Goal: Information Seeking & Learning: Check status

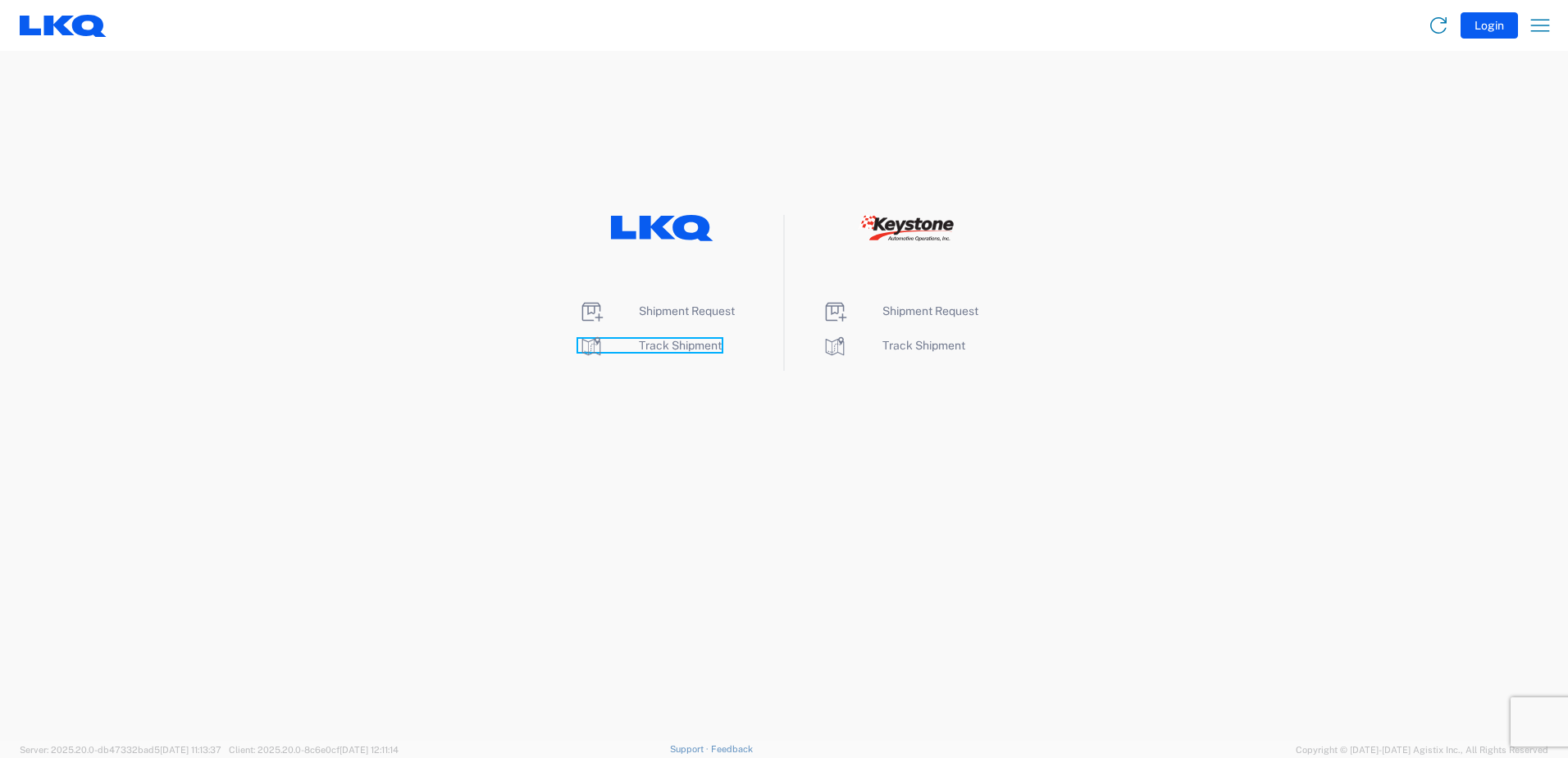
click at [665, 343] on span "Track Shipment" at bounding box center [680, 345] width 82 height 13
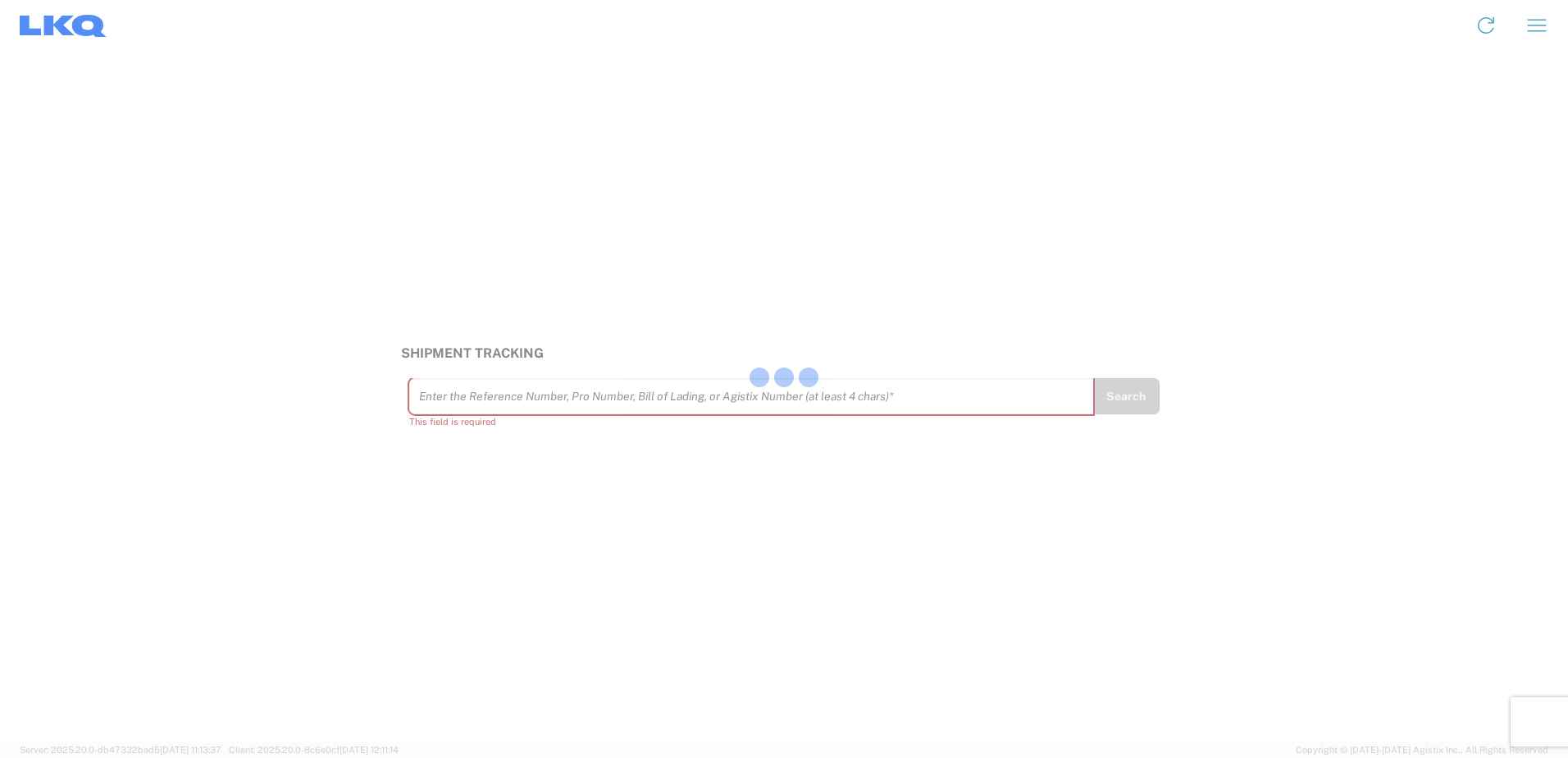
click at [495, 411] on div at bounding box center [784, 379] width 1568 height 758
click at [481, 396] on input "text" at bounding box center [751, 396] width 665 height 28
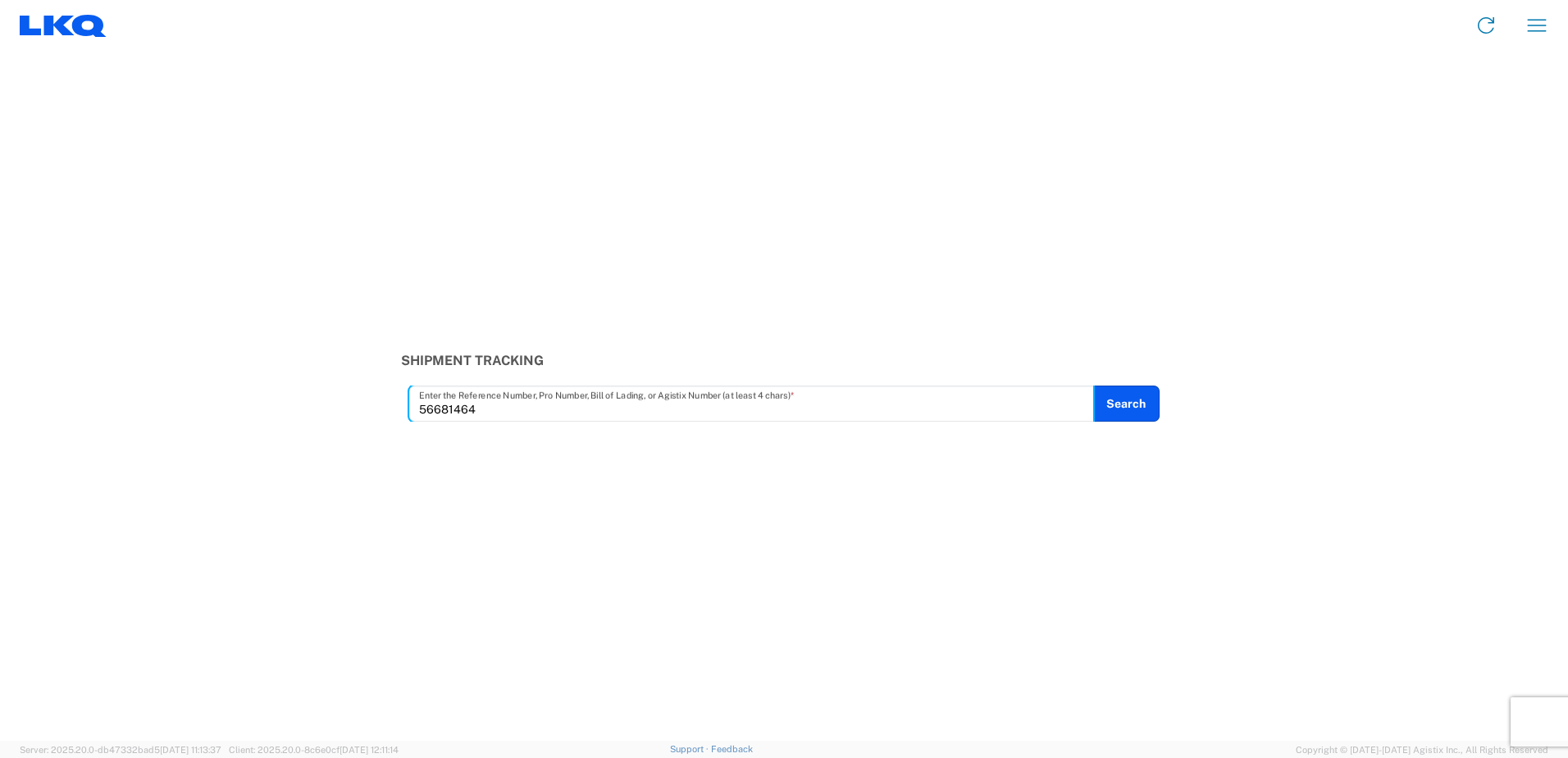
type input "56681464"
type input "56743519"
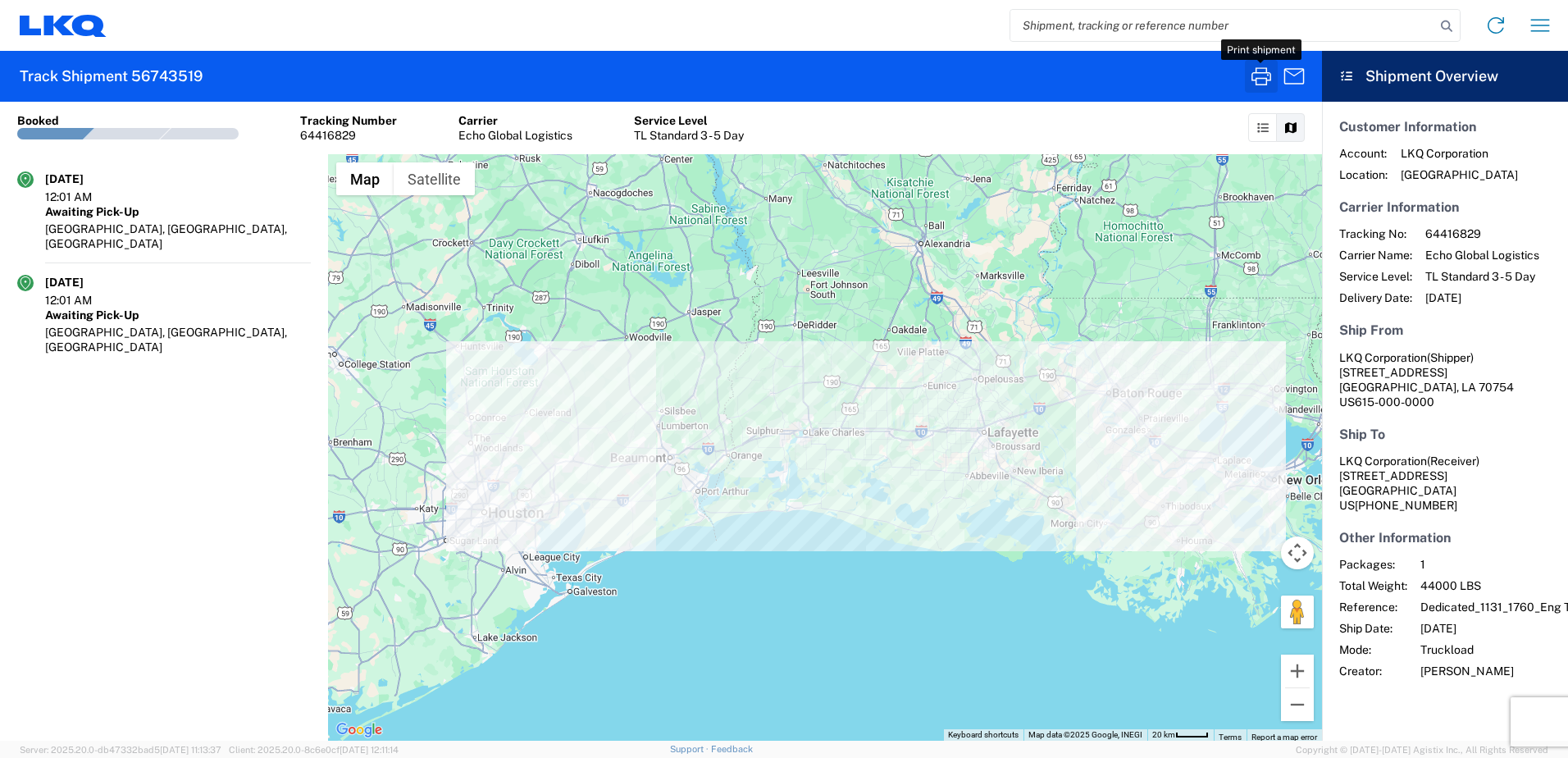
click at [1265, 72] on icon "button" at bounding box center [1261, 76] width 27 height 27
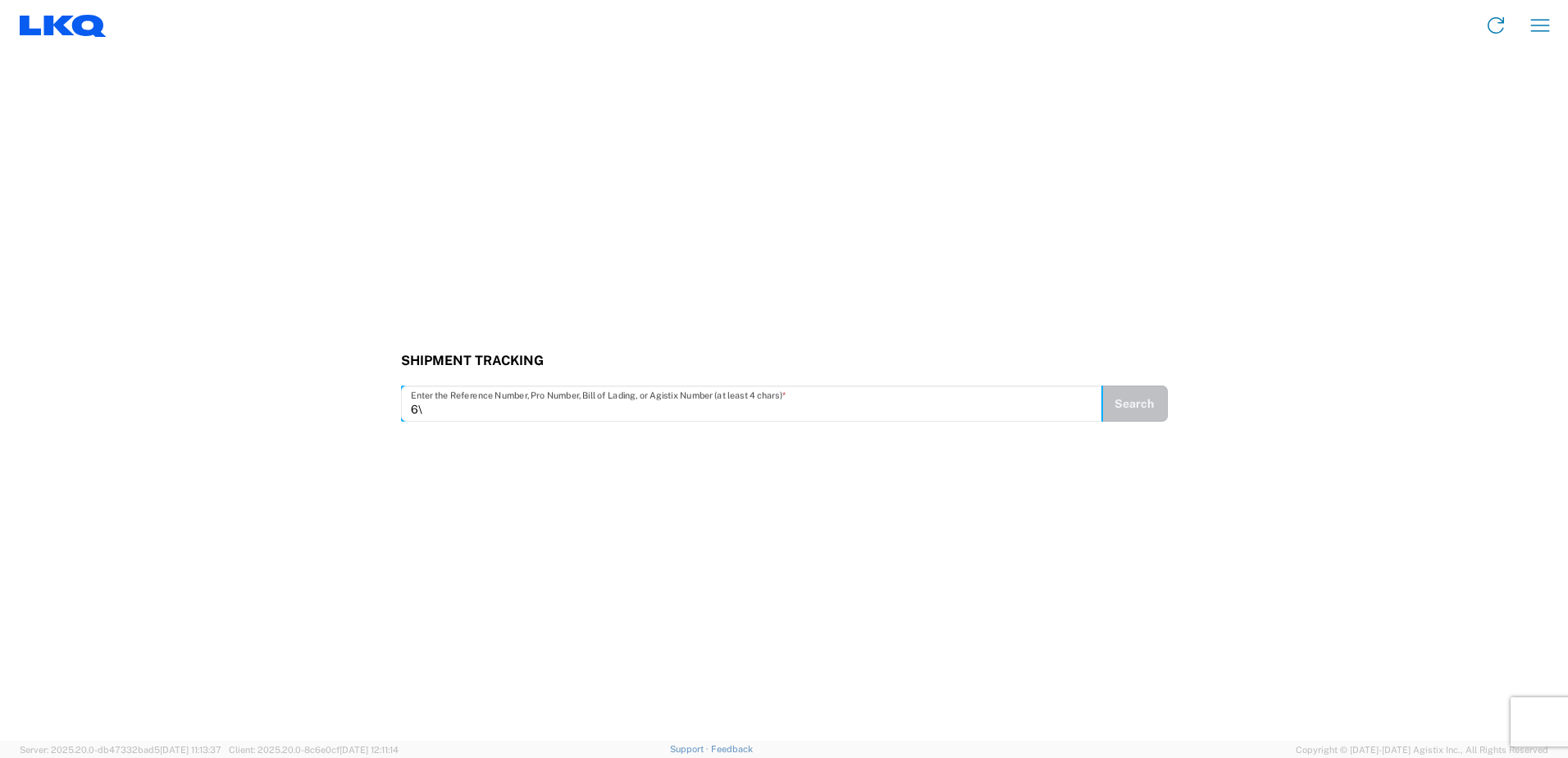
type input "6"
type input "56818809"
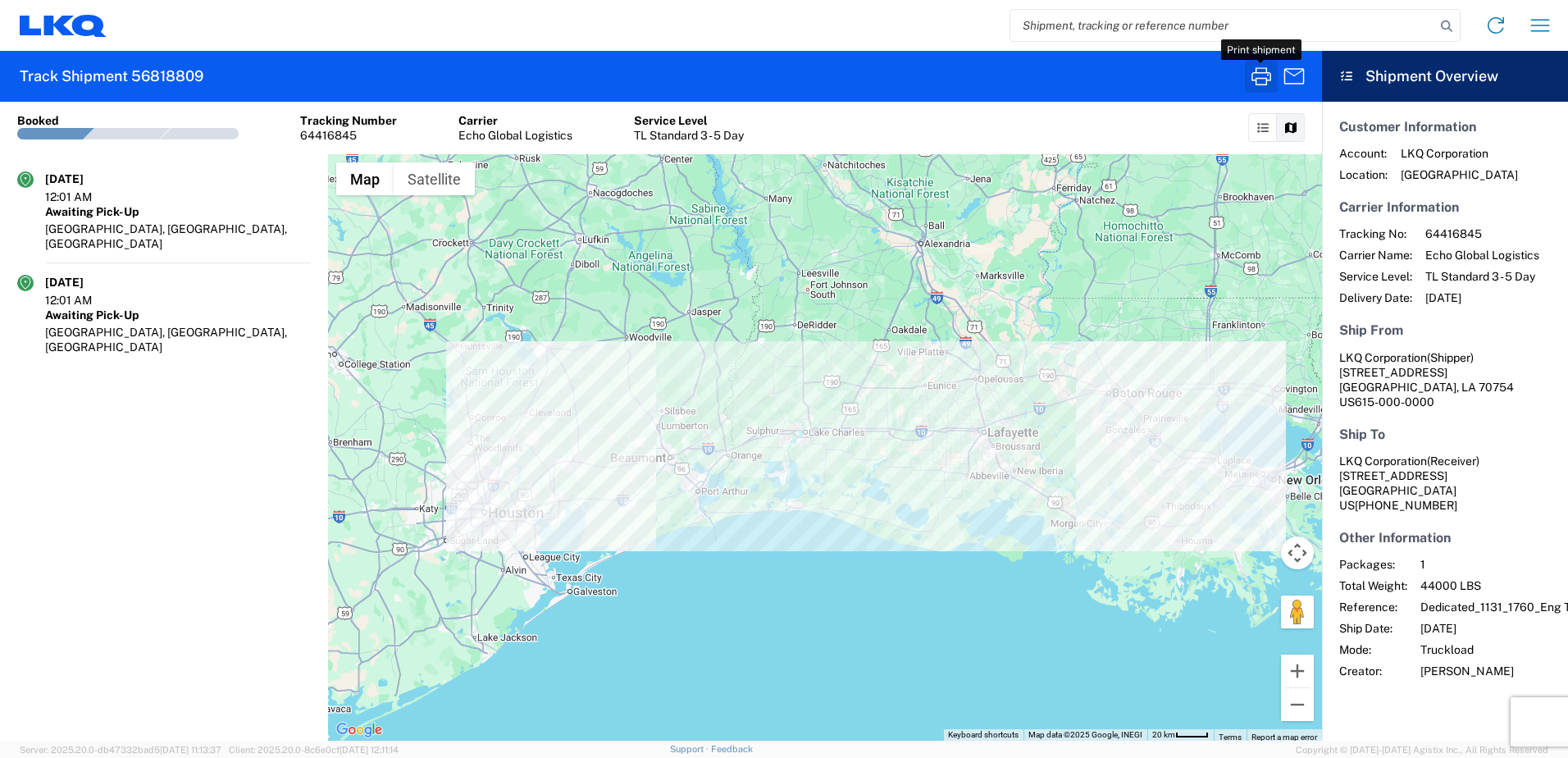
click at [1260, 73] on icon "button" at bounding box center [1261, 76] width 20 height 18
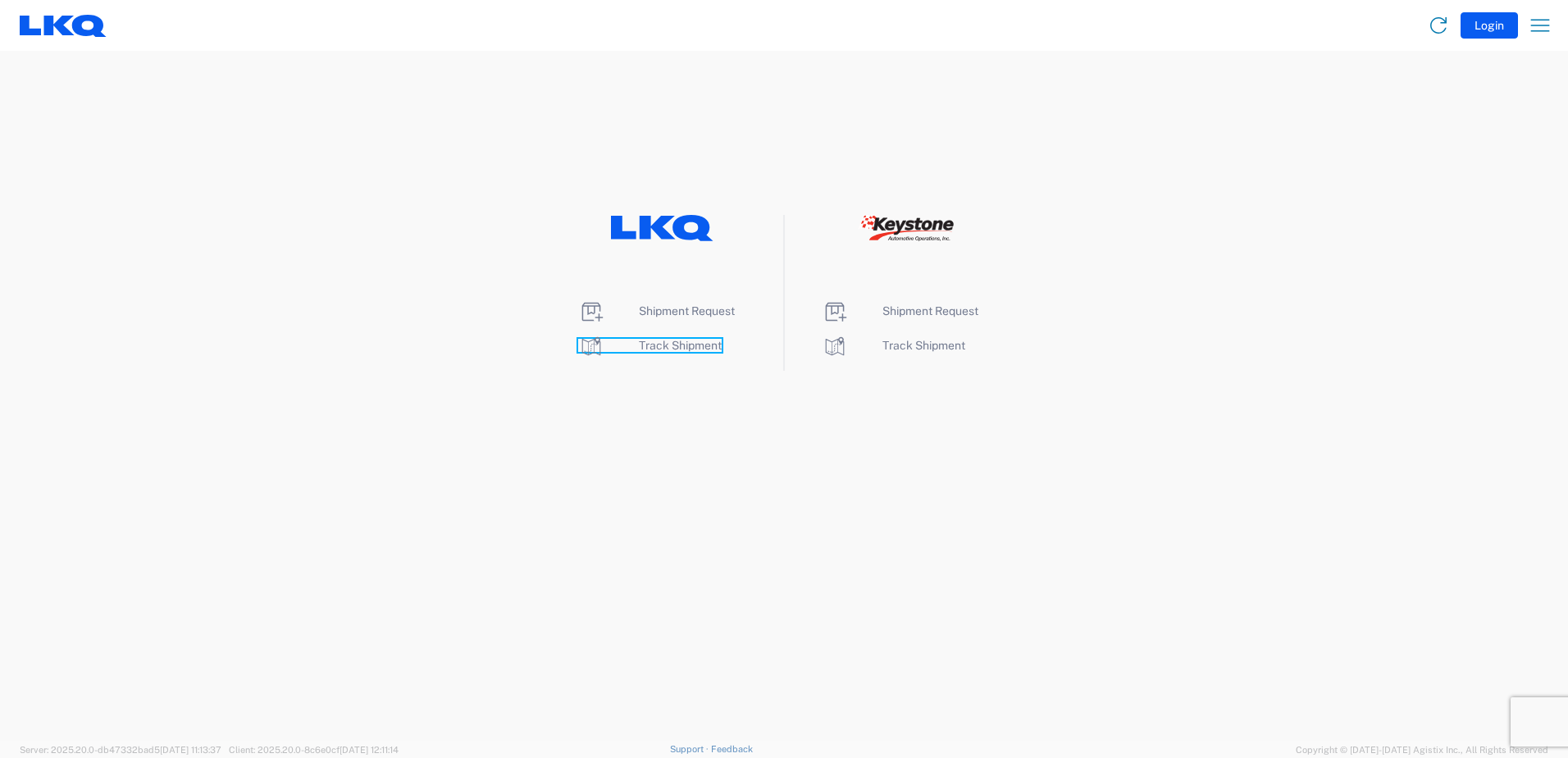
click at [659, 345] on span "Track Shipment" at bounding box center [680, 345] width 82 height 13
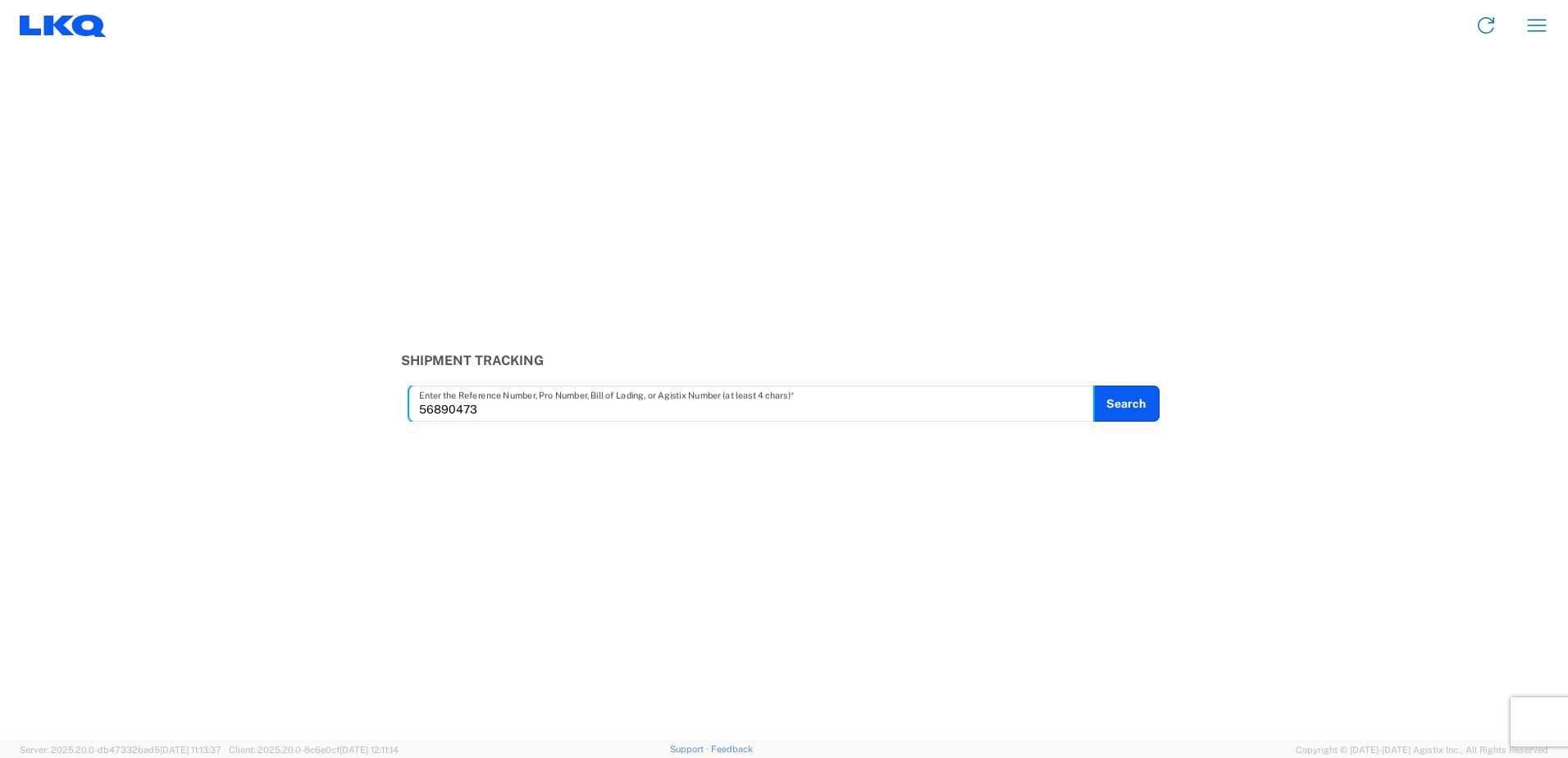
type input "56890473"
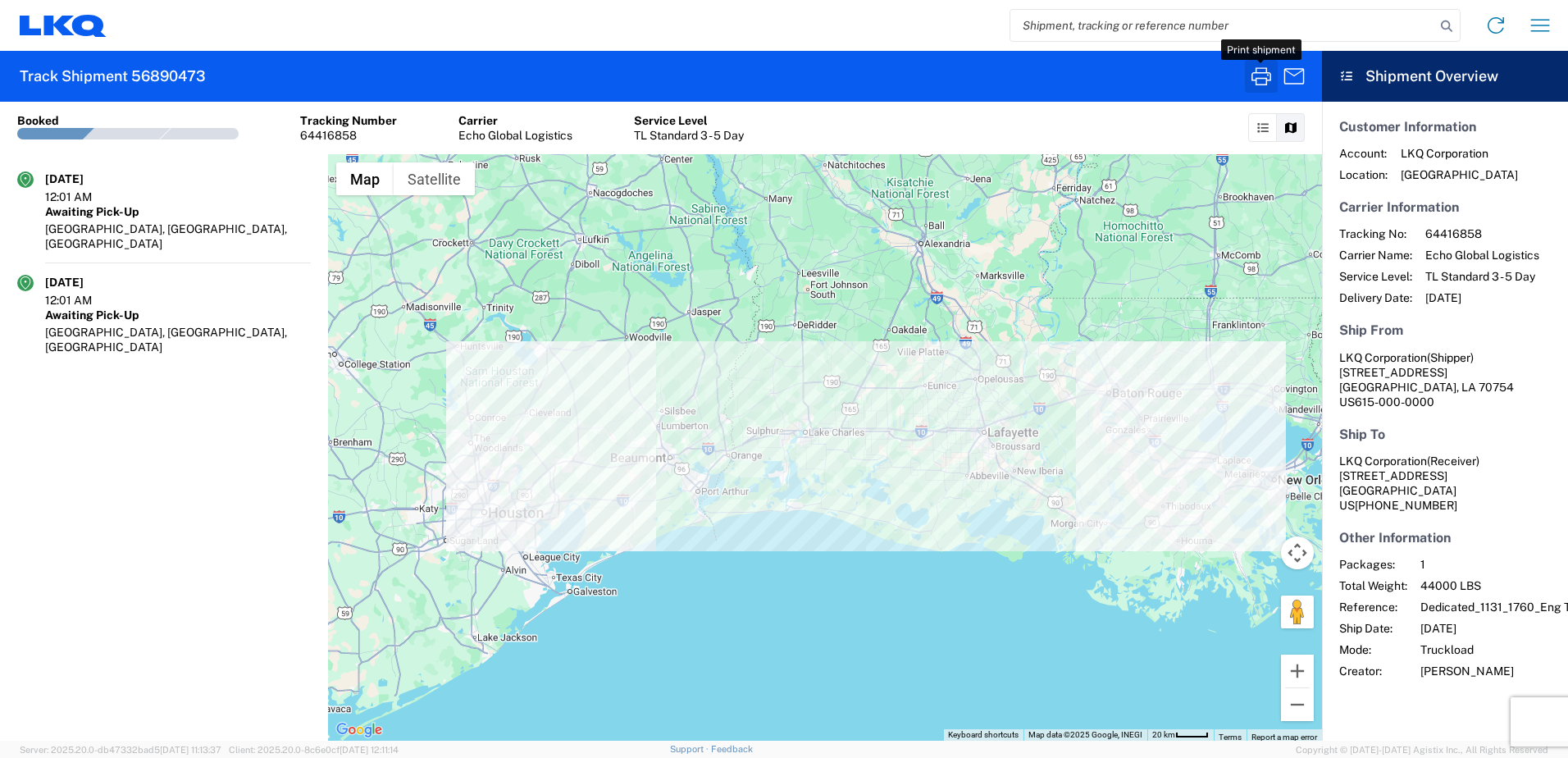
click at [1269, 78] on icon "button" at bounding box center [1261, 76] width 27 height 27
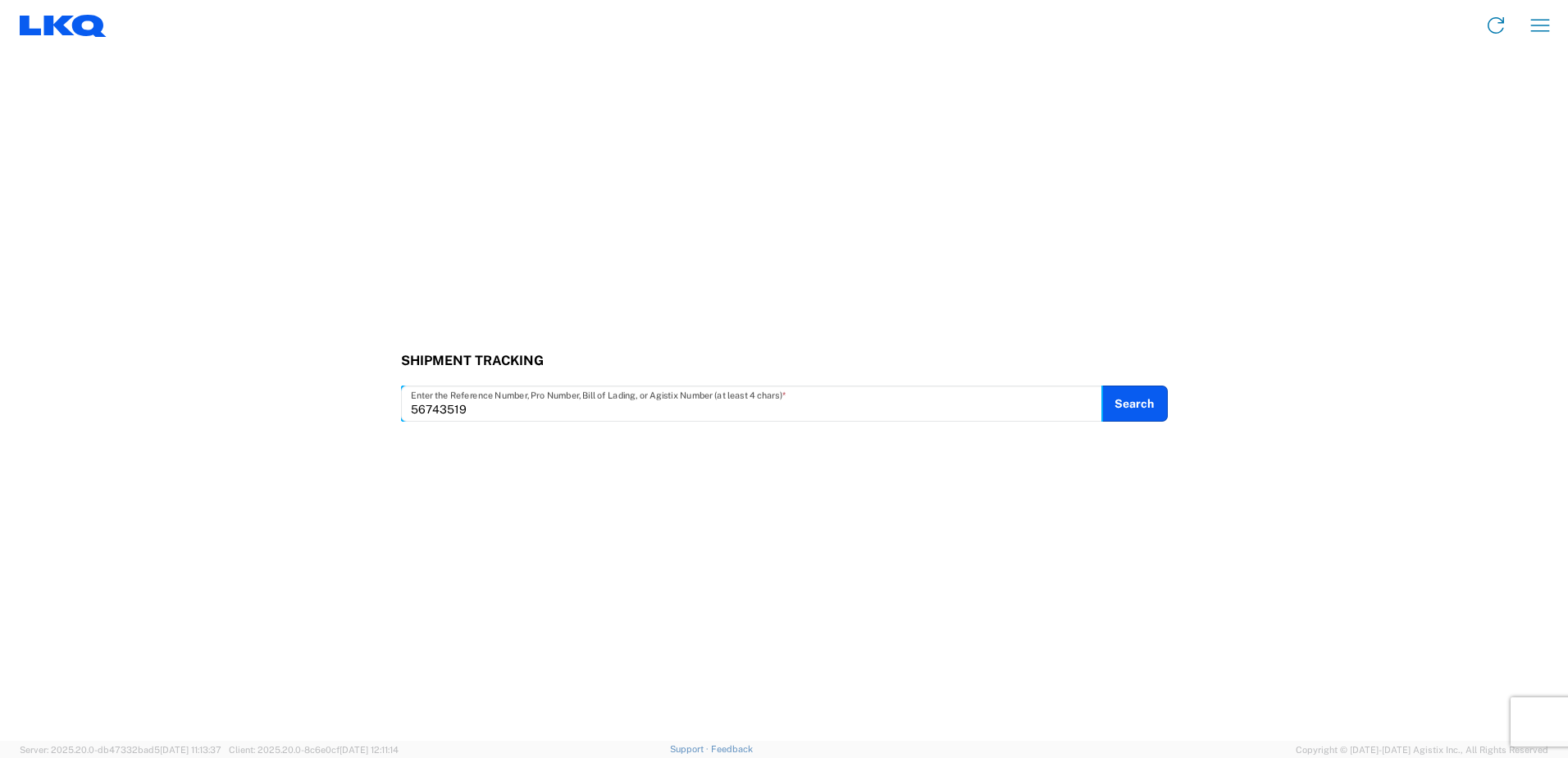
type input "56743519"
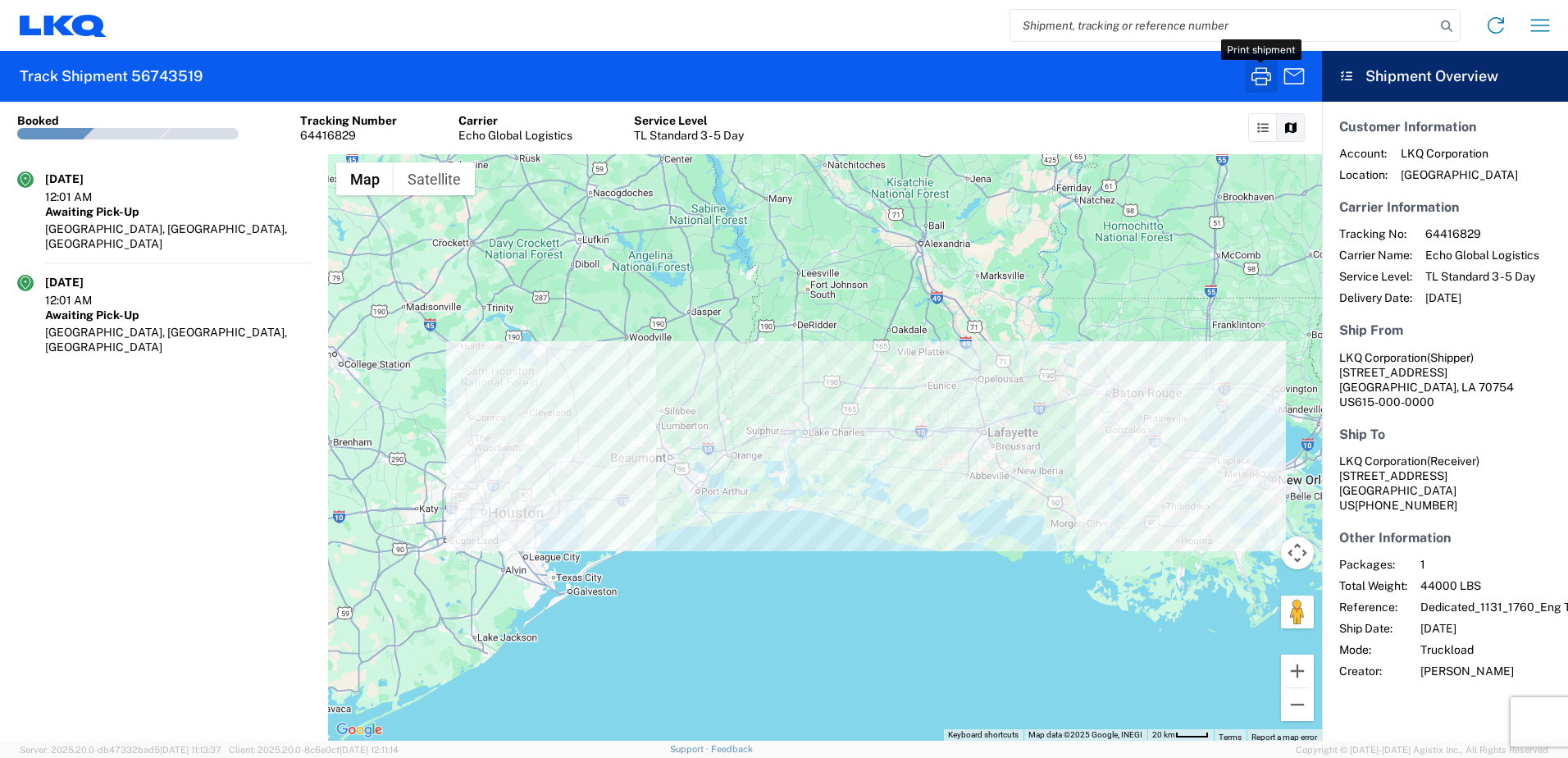
click at [1267, 72] on icon "button" at bounding box center [1261, 76] width 20 height 18
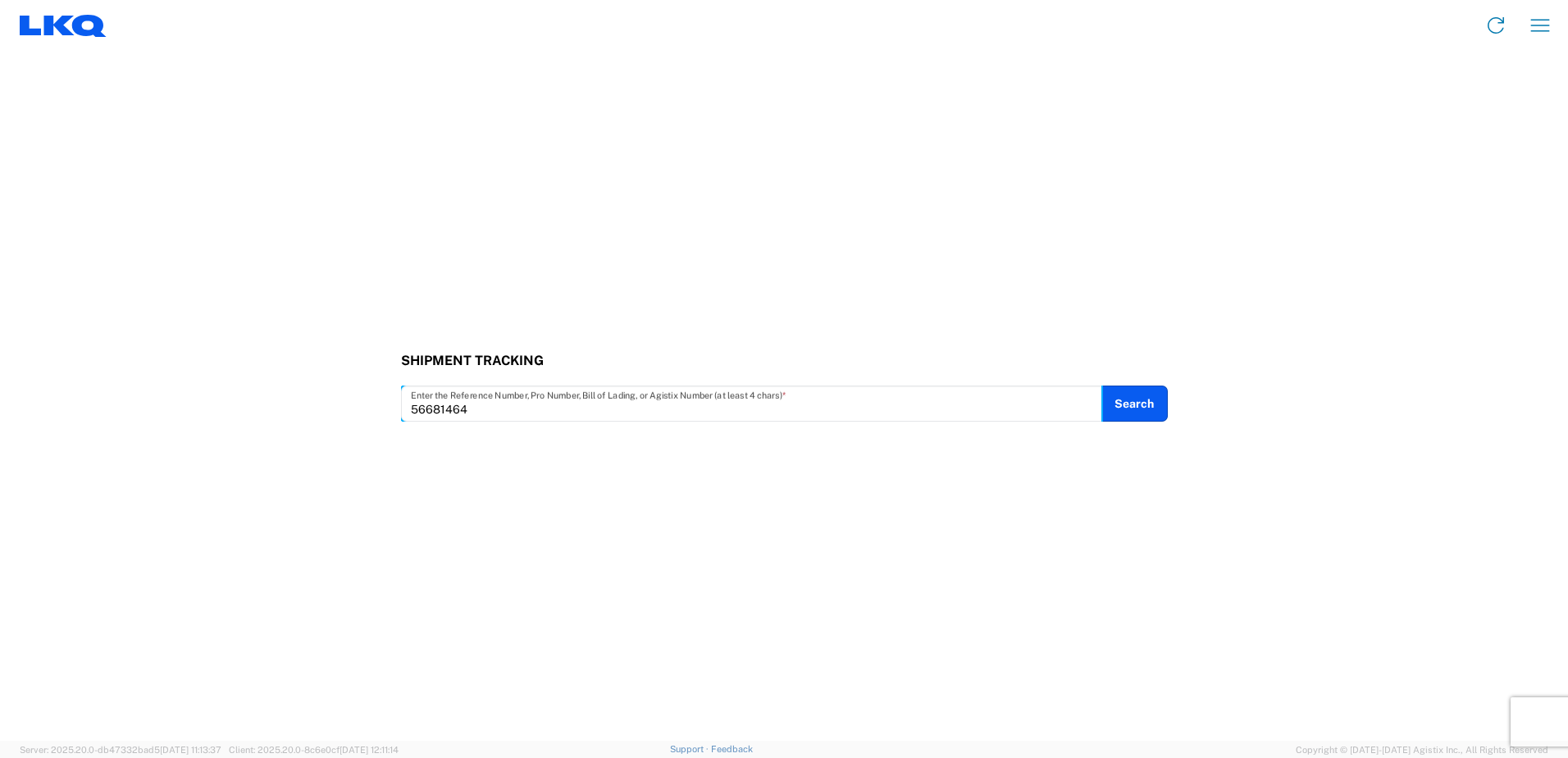
type input "56681464"
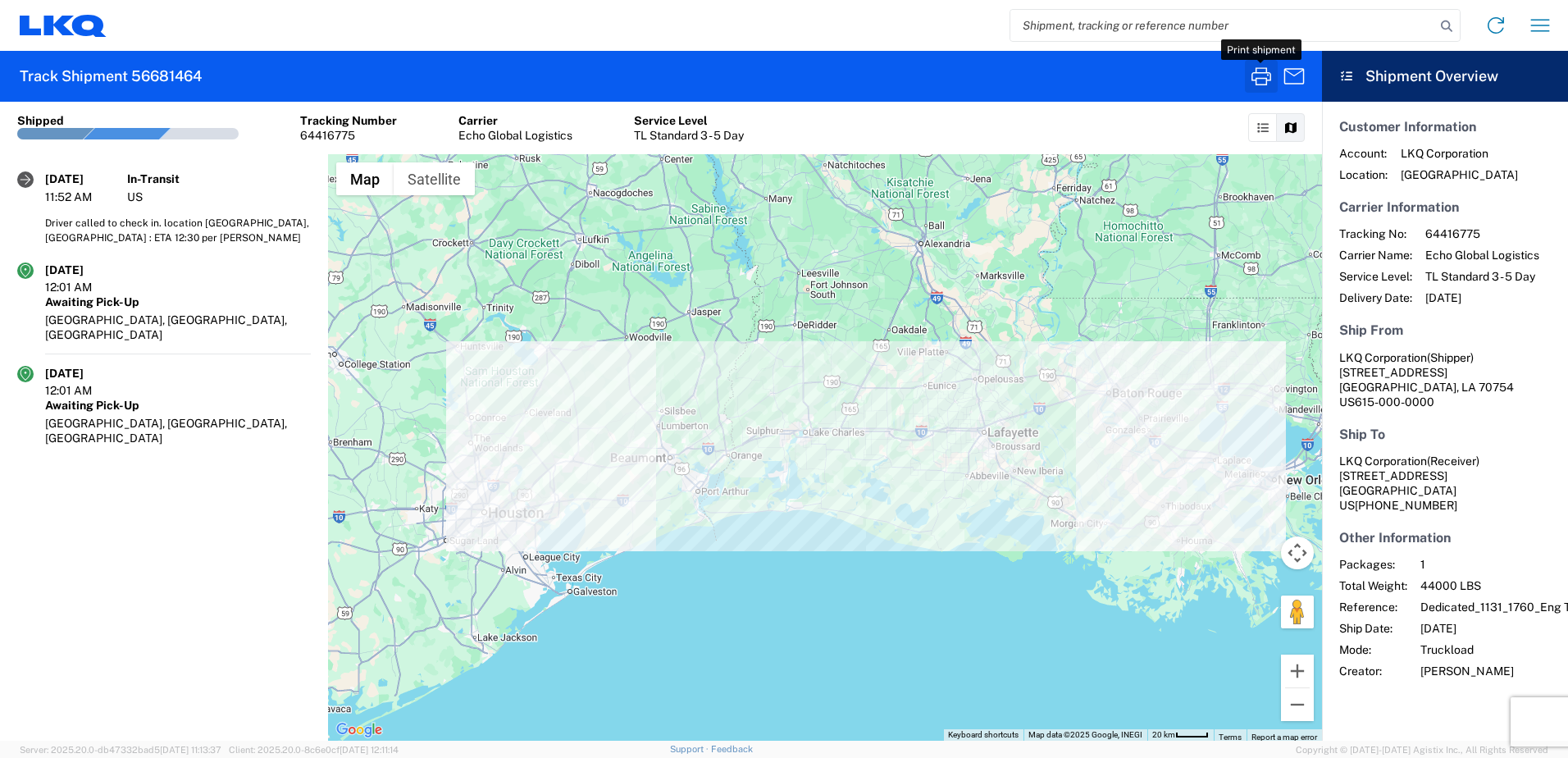
click at [1265, 82] on icon "button" at bounding box center [1261, 76] width 27 height 27
